Goal: Transaction & Acquisition: Purchase product/service

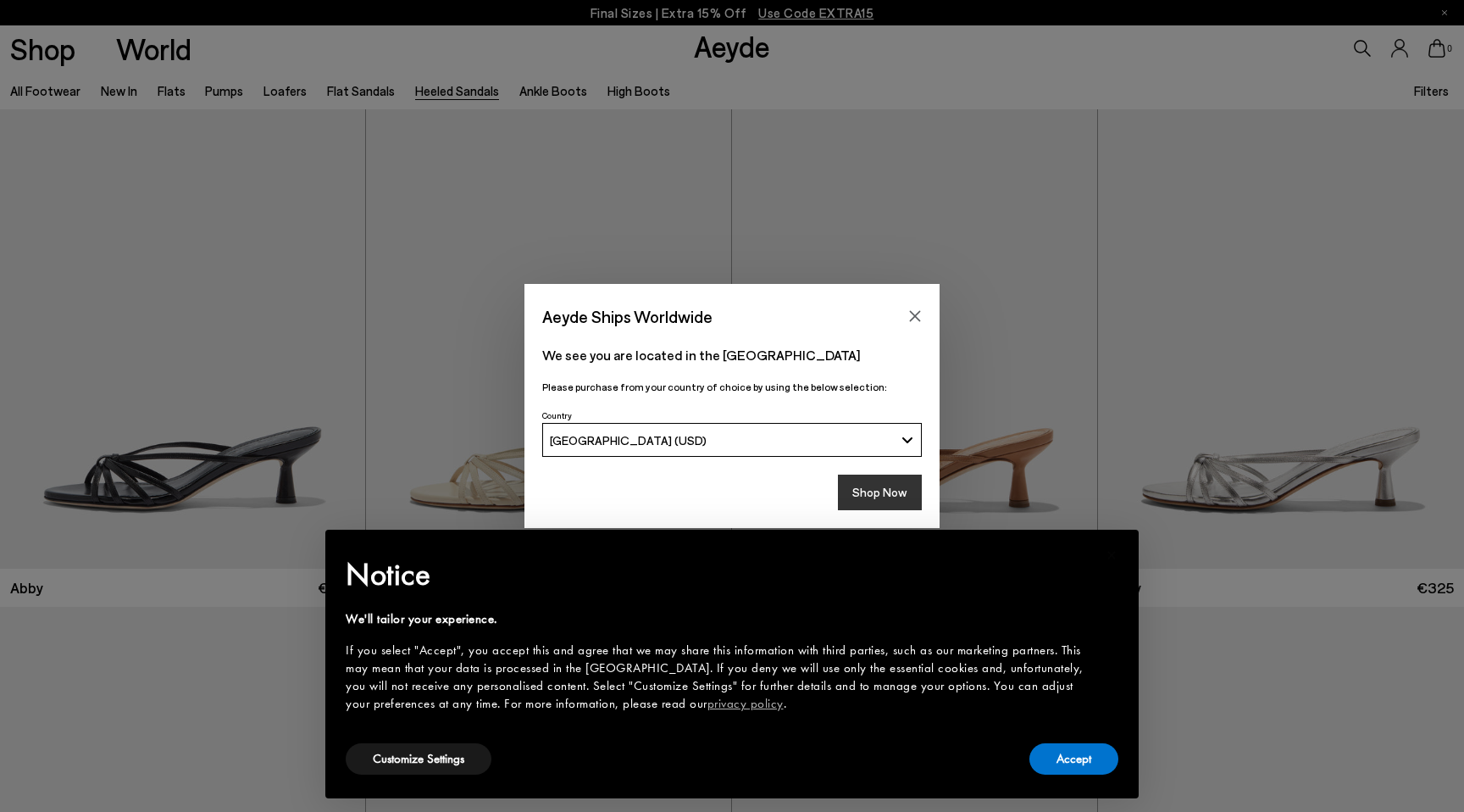
click at [893, 501] on button "Shop Now" at bounding box center [880, 492] width 84 height 35
click at [917, 314] on icon "Close" at bounding box center [916, 317] width 11 height 11
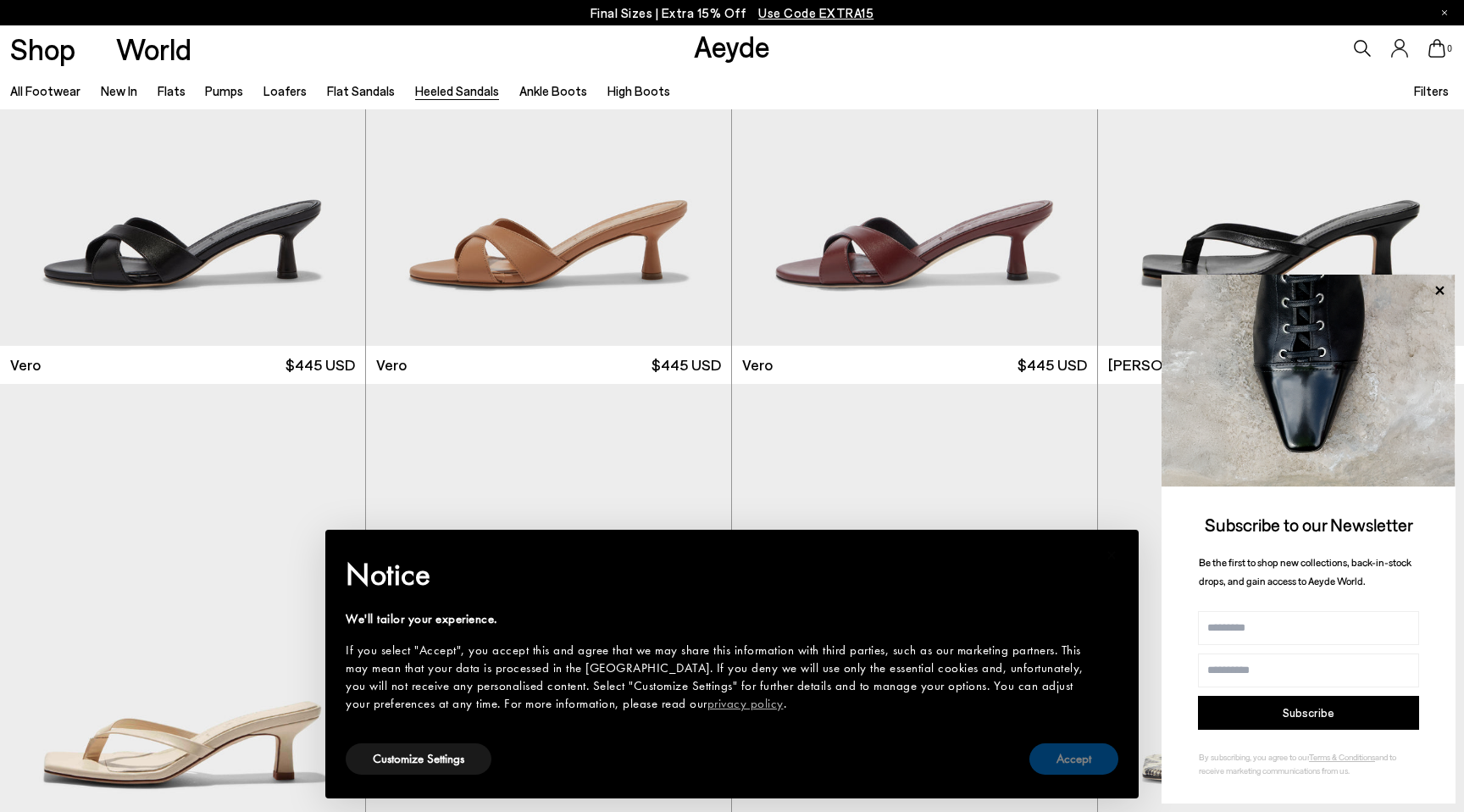
click at [1086, 760] on button "Accept" at bounding box center [1074, 758] width 89 height 31
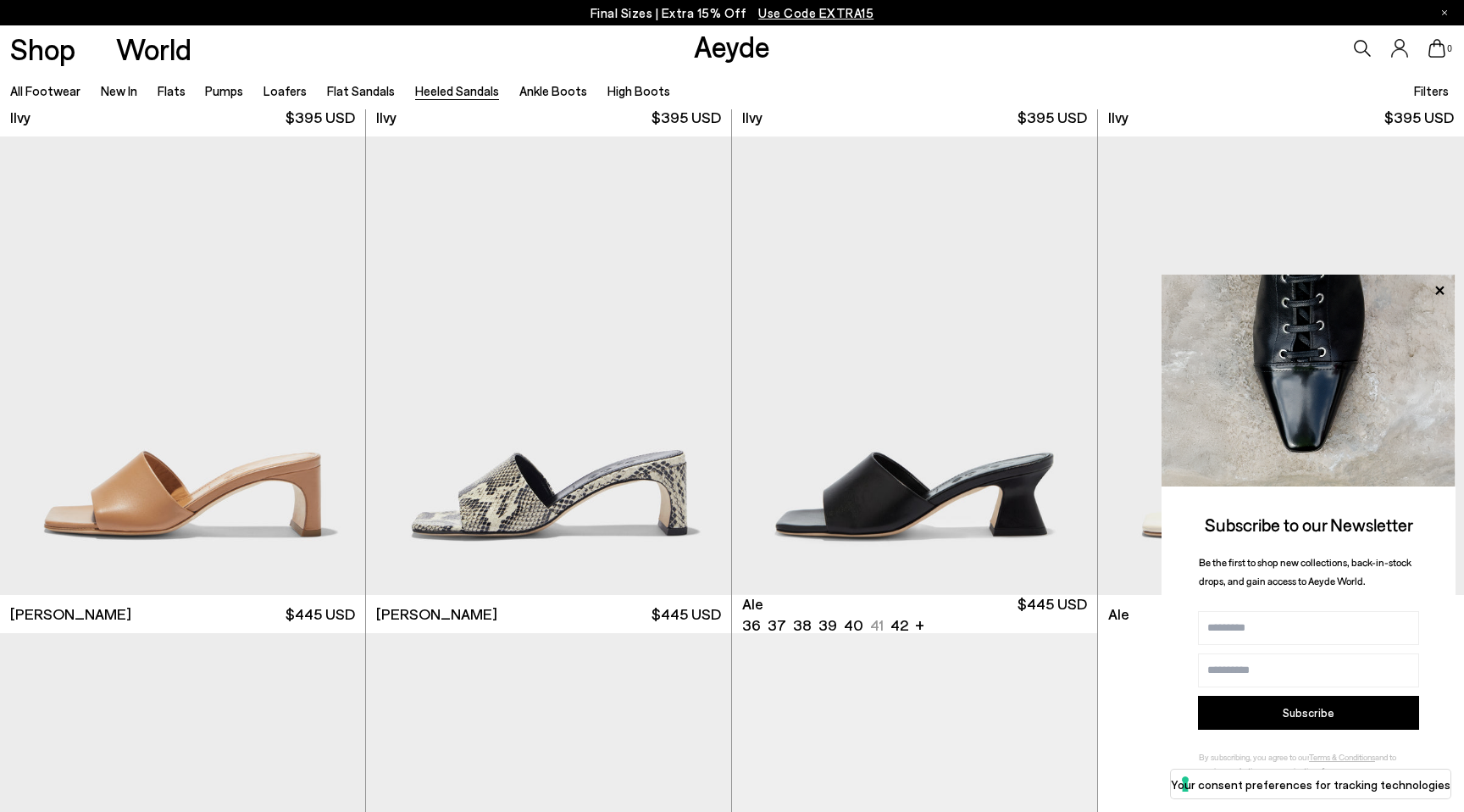
scroll to position [3953, 0]
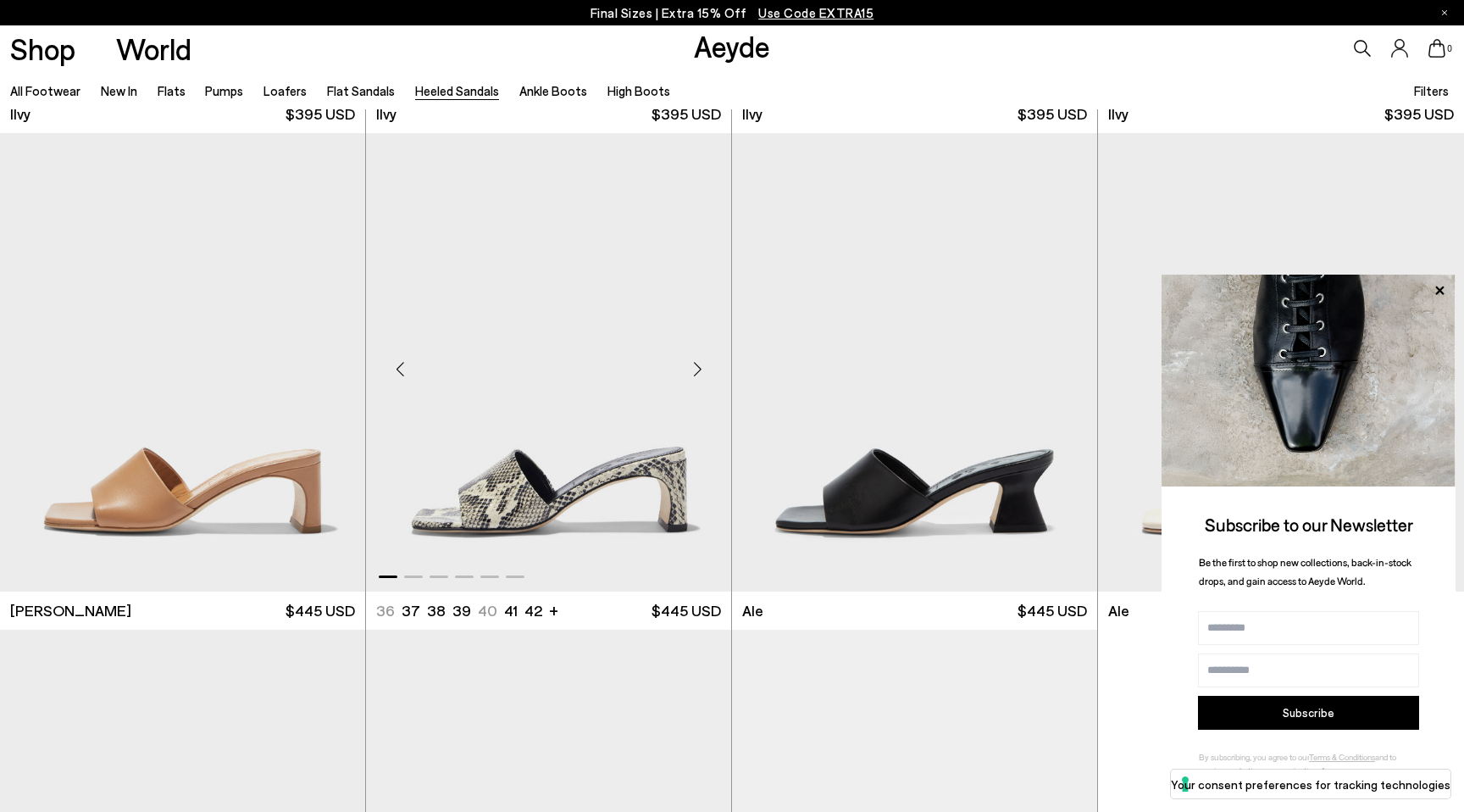
click at [701, 368] on div "Next slide" at bounding box center [697, 369] width 51 height 51
